Goal: Information Seeking & Learning: Learn about a topic

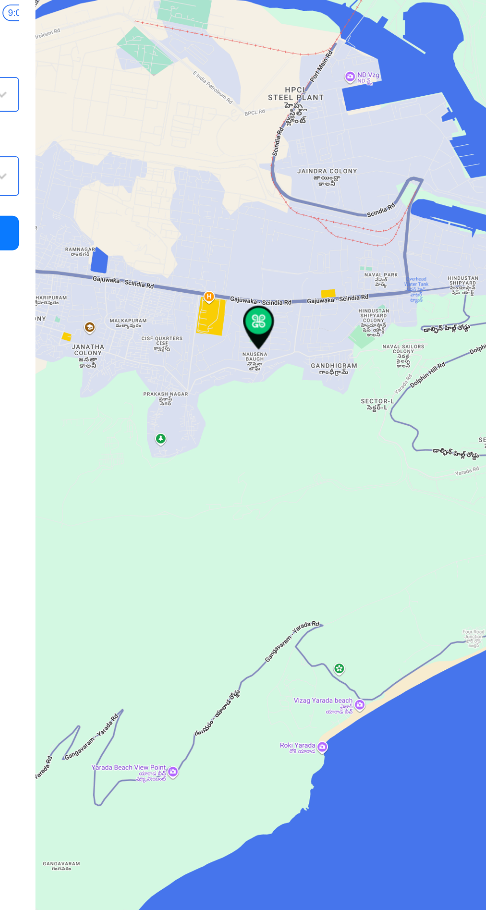
click at [297, 391] on div at bounding box center [333, 455] width 308 height 910
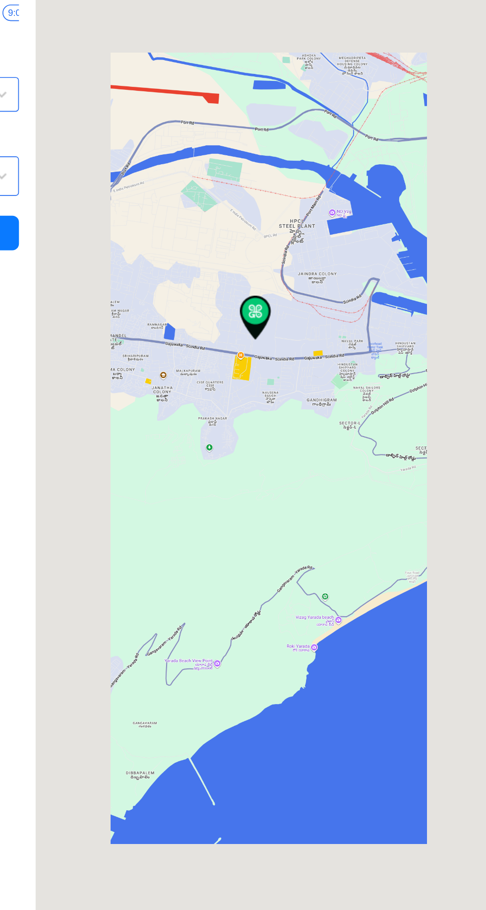
type input "[GEOGRAPHIC_DATA], [GEOGRAPHIC_DATA], [GEOGRAPHIC_DATA]"
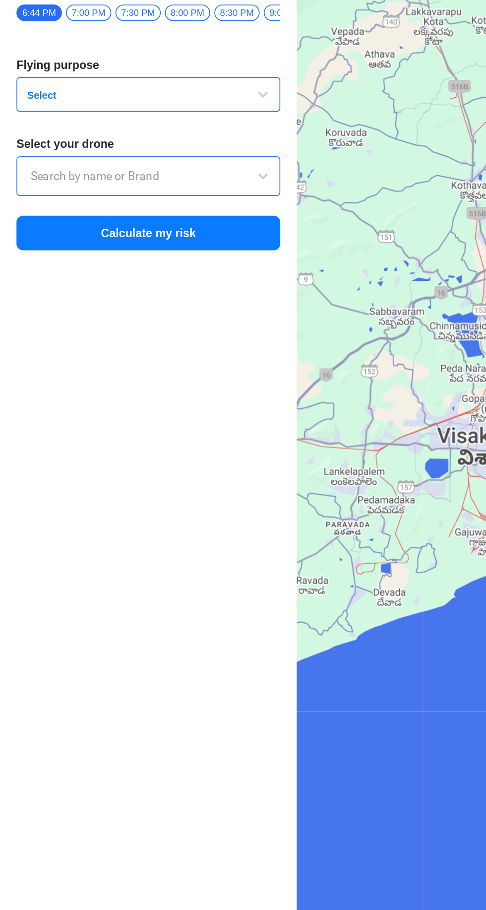
click at [43, 250] on span "Select" at bounding box center [74, 246] width 124 height 8
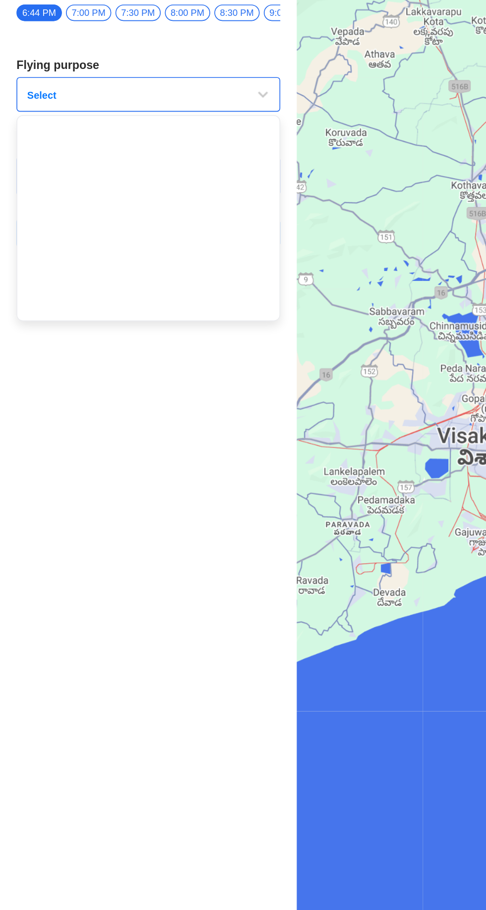
click at [53, 440] on div at bounding box center [243, 455] width 486 height 910
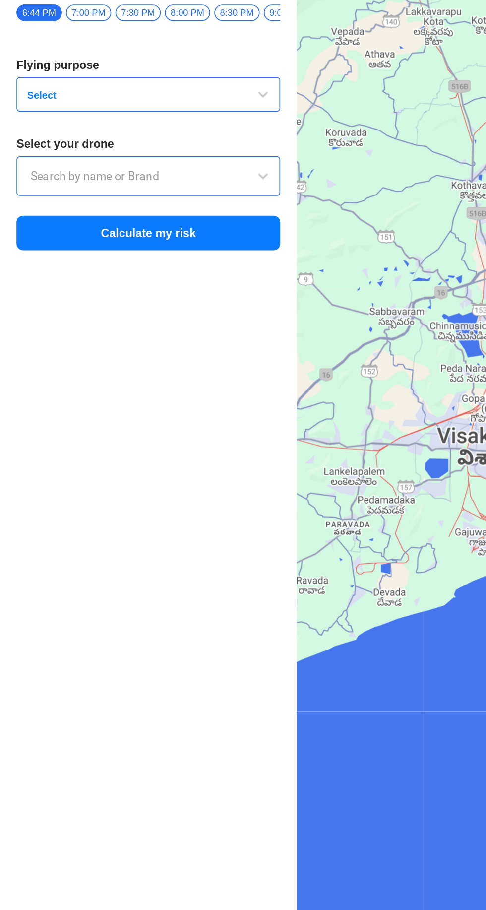
click at [40, 242] on button "Select" at bounding box center [89, 245] width 159 height 21
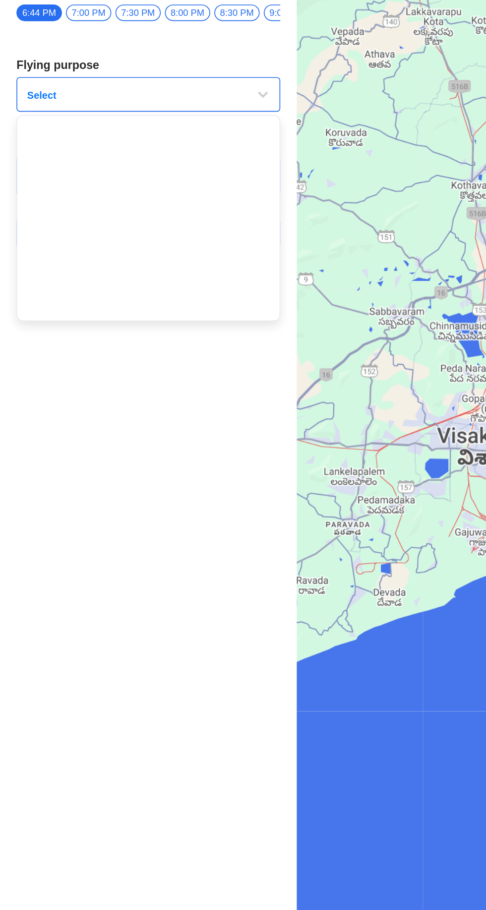
click at [88, 433] on div at bounding box center [243, 455] width 486 height 910
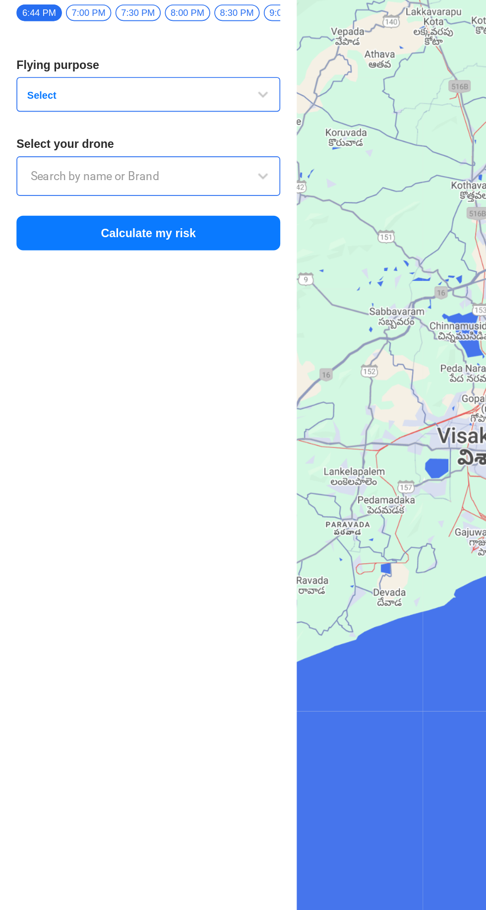
click at [60, 301] on input "text" at bounding box center [89, 295] width 142 height 12
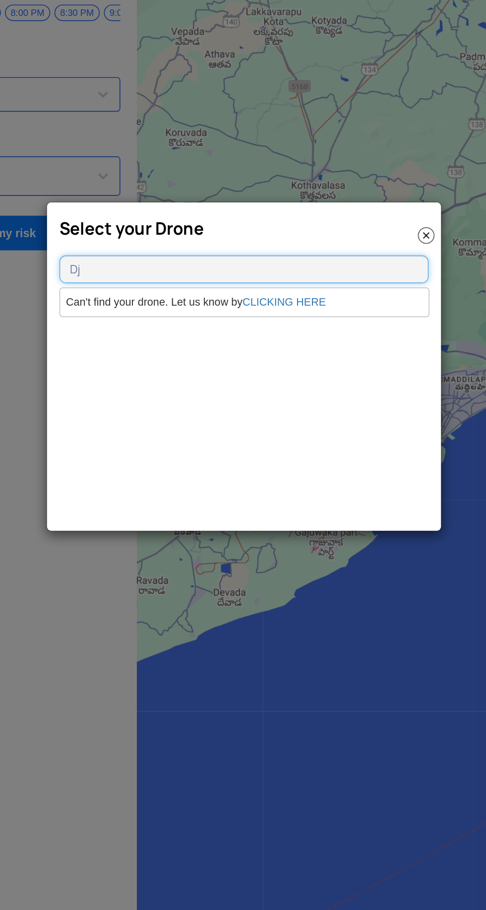
type input "D"
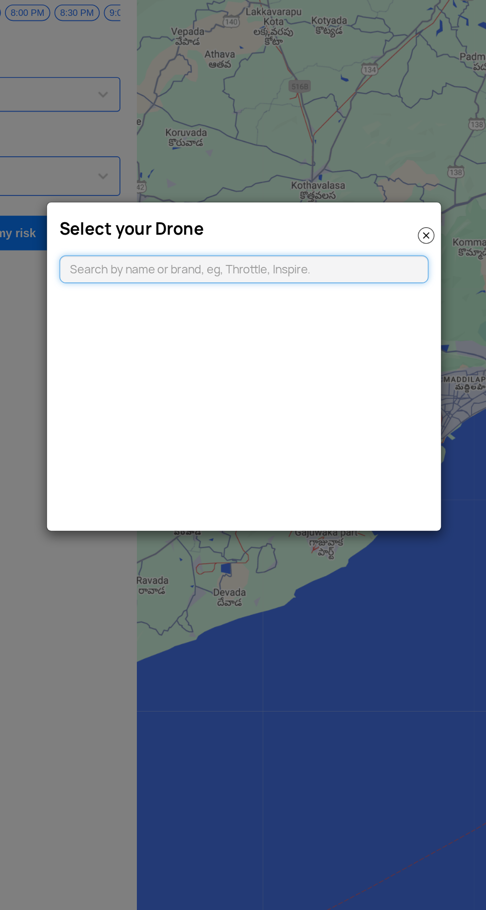
click at [213, 351] on input "text" at bounding box center [243, 350] width 222 height 17
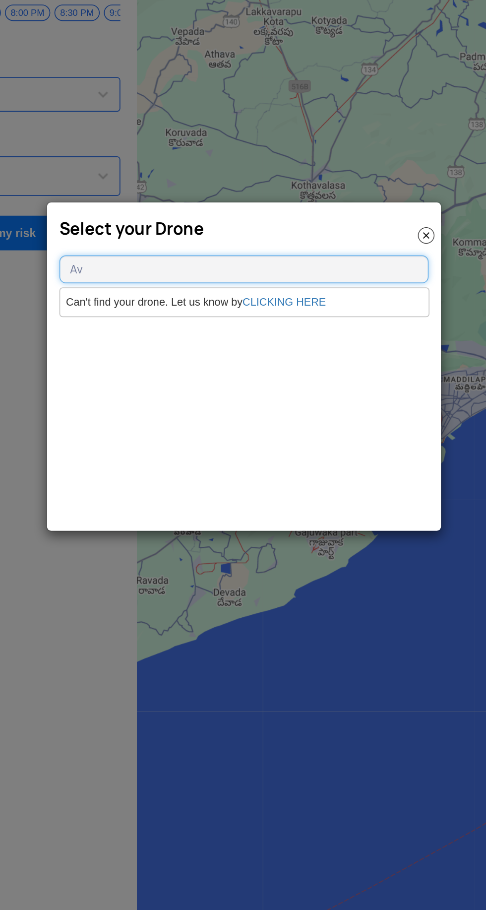
type input "A"
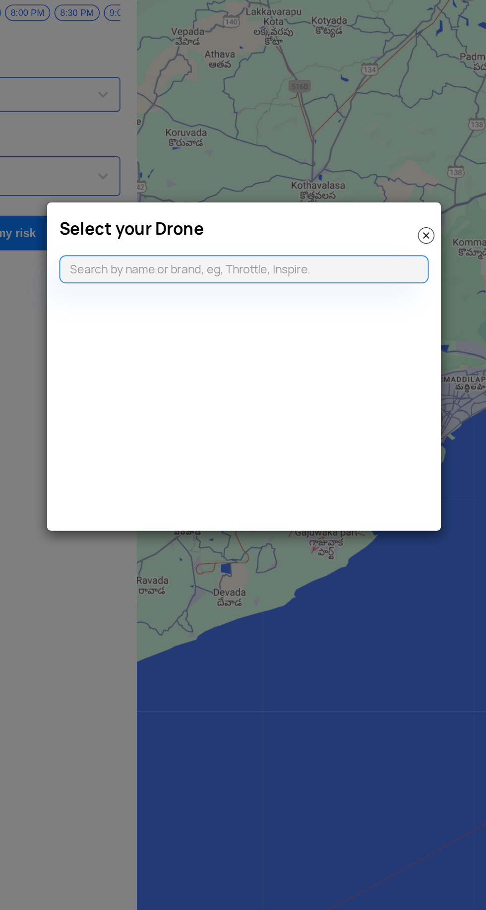
click at [350, 331] on img at bounding box center [353, 331] width 10 height 10
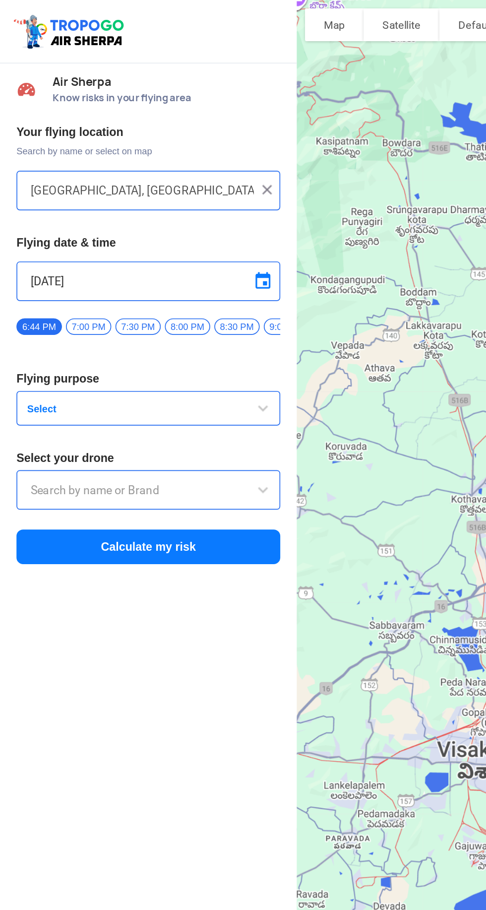
click at [98, 250] on span "Select" at bounding box center [74, 246] width 124 height 8
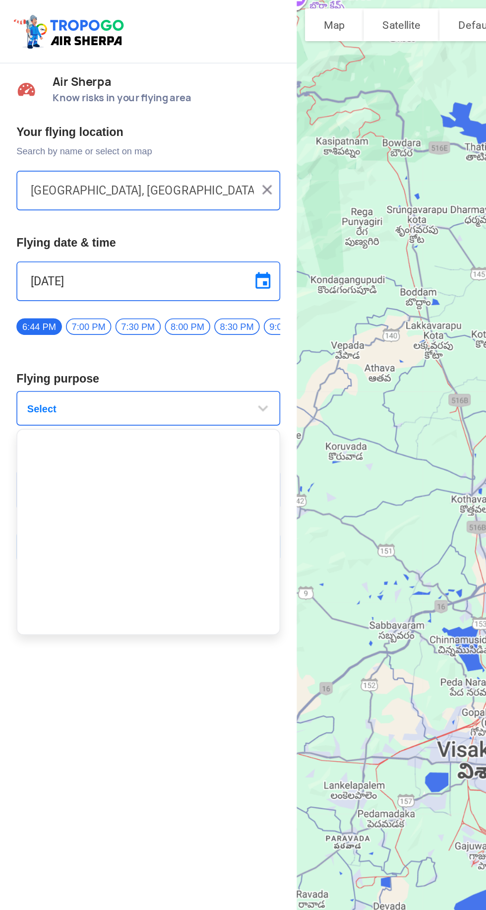
click at [37, 241] on div at bounding box center [243, 455] width 486 height 910
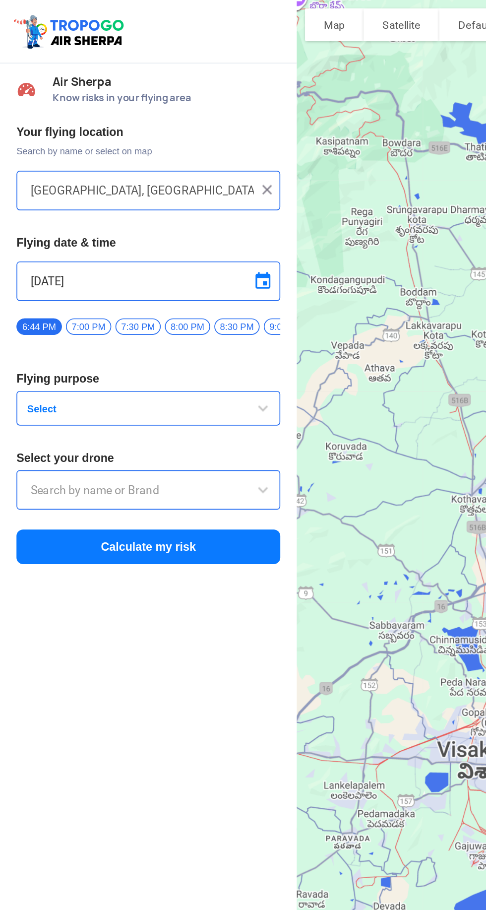
click at [29, 246] on span "Select" at bounding box center [74, 246] width 124 height 8
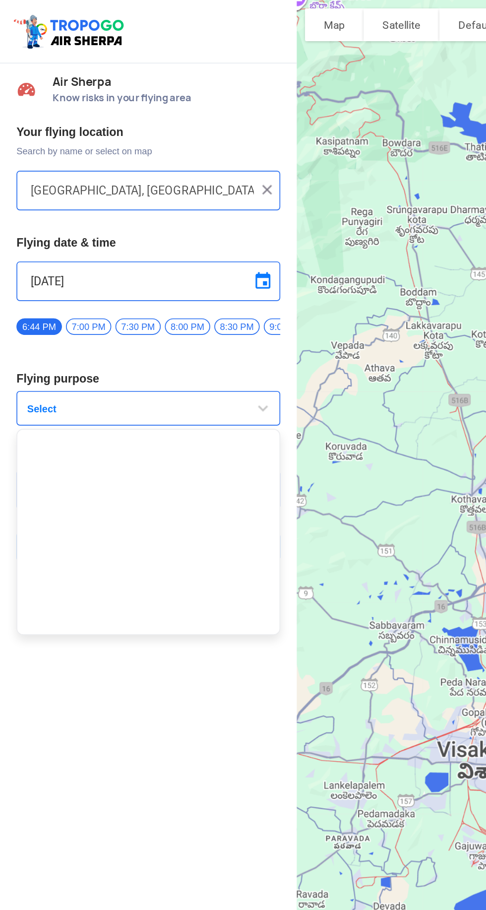
click at [55, 327] on div at bounding box center [243, 455] width 486 height 910
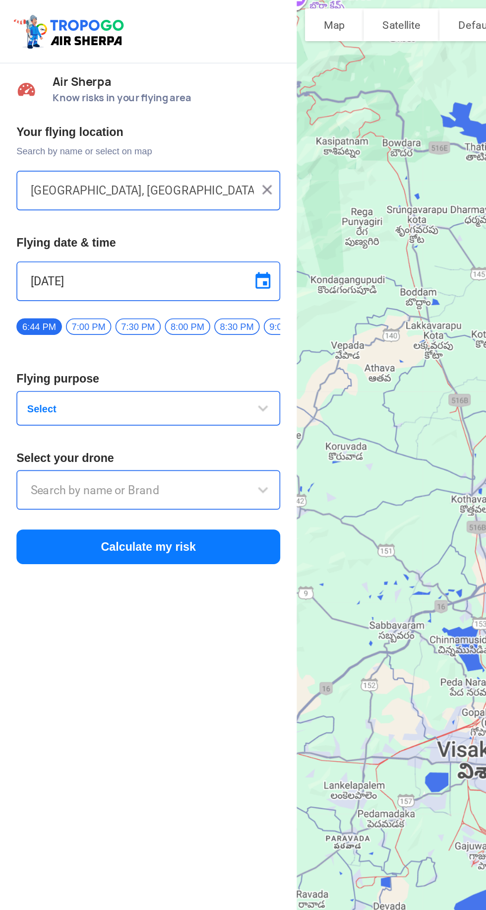
click at [34, 301] on input "text" at bounding box center [89, 295] width 142 height 12
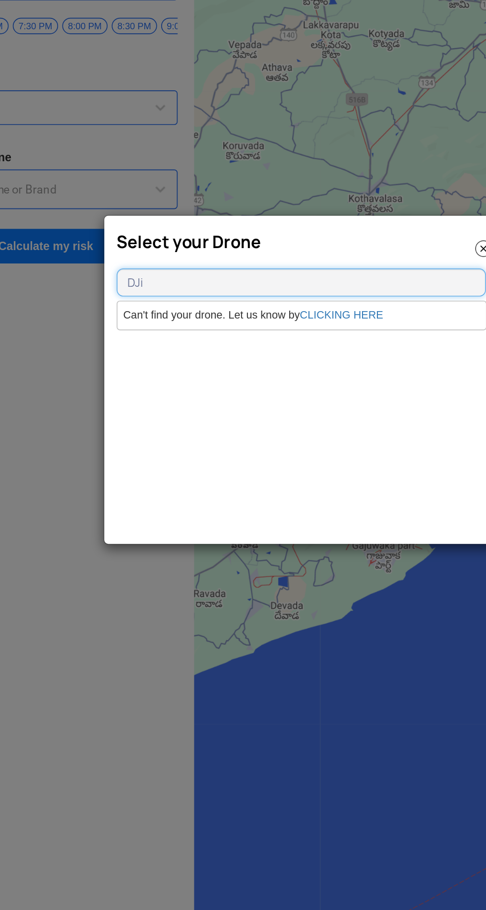
type input "DJi"
